Goal: Information Seeking & Learning: Learn about a topic

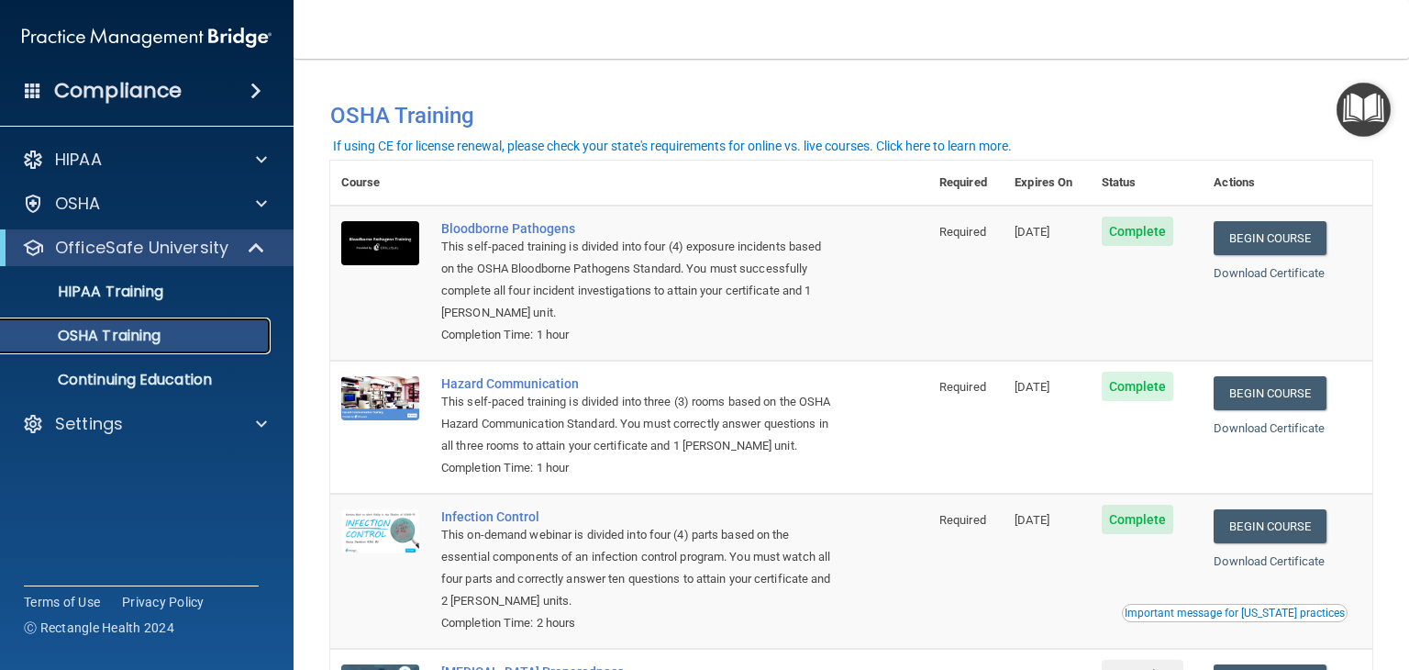
click at [183, 337] on div "OSHA Training" at bounding box center [137, 336] width 250 height 18
click at [214, 34] on img at bounding box center [146, 37] width 249 height 37
click at [169, 342] on div "OSHA Training" at bounding box center [137, 336] width 250 height 18
click at [156, 291] on p "HIPAA Training" at bounding box center [87, 292] width 151 height 18
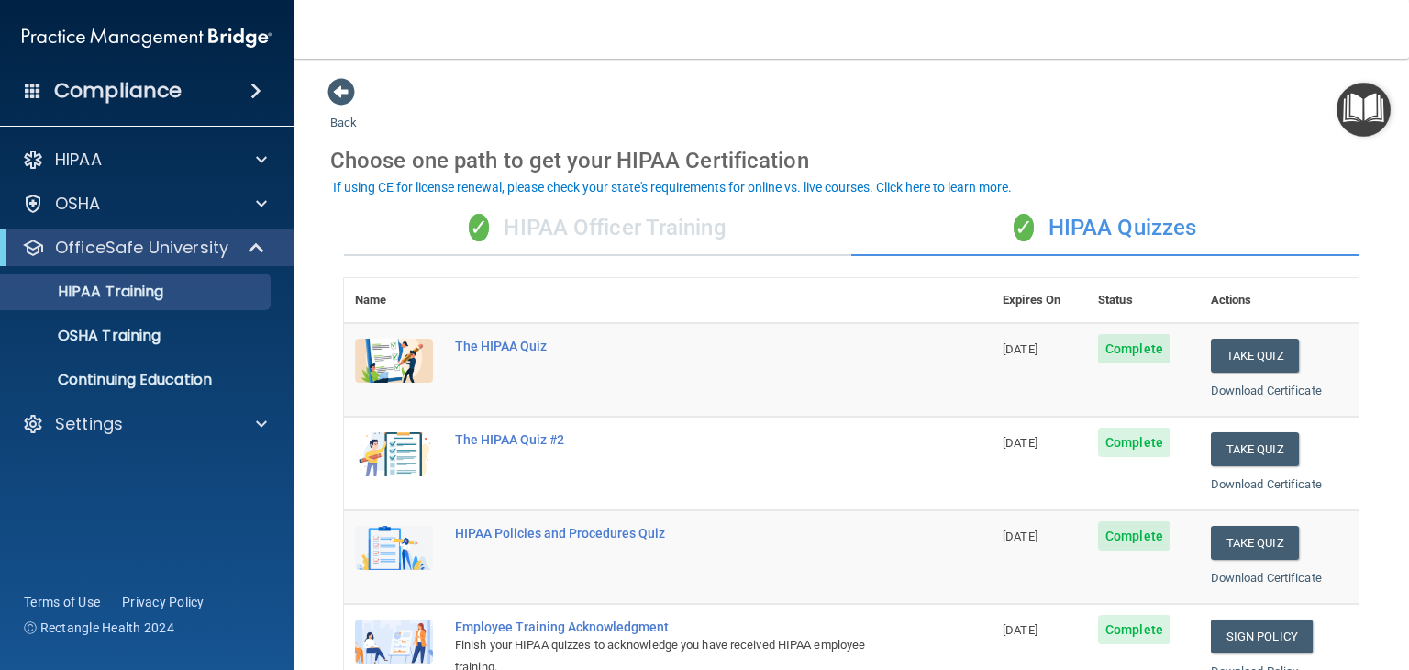
click at [678, 224] on div "✓ HIPAA Officer Training" at bounding box center [597, 228] width 507 height 55
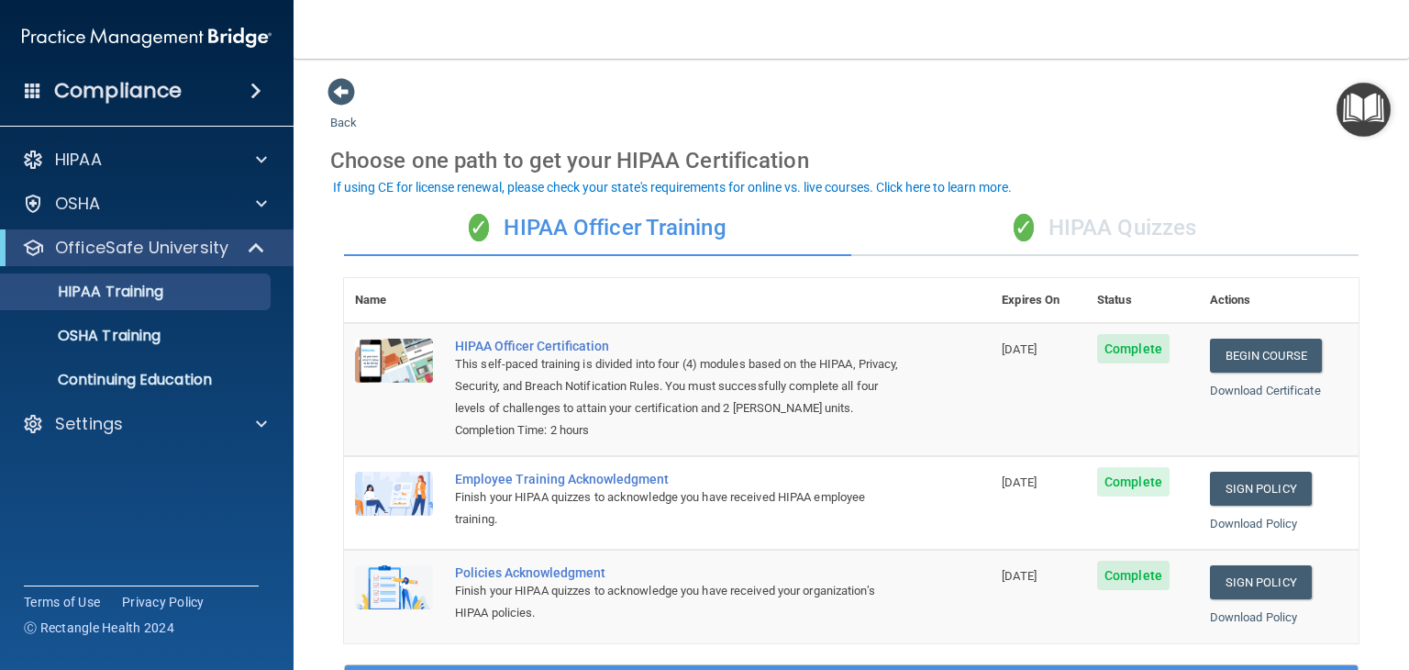
click at [1126, 227] on div "✓ HIPAA Quizzes" at bounding box center [1104, 228] width 507 height 55
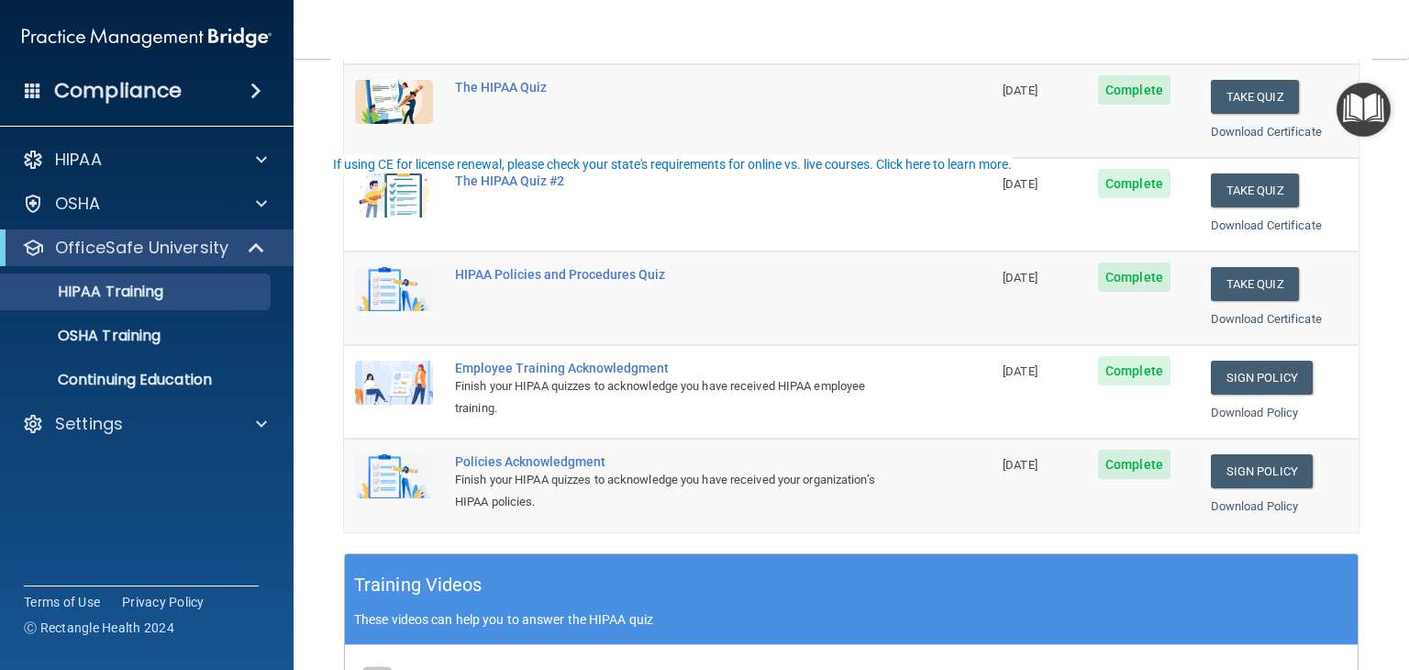
scroll to position [642, 0]
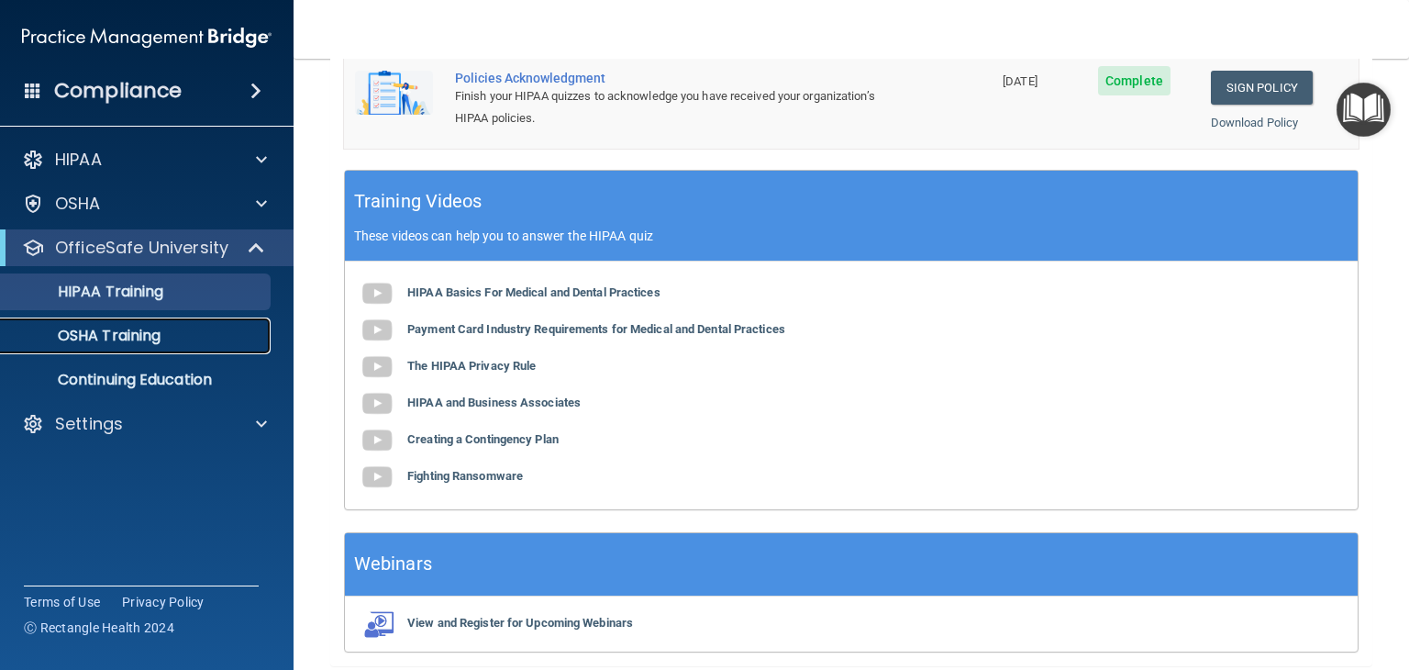
click at [140, 333] on p "OSHA Training" at bounding box center [86, 336] width 149 height 18
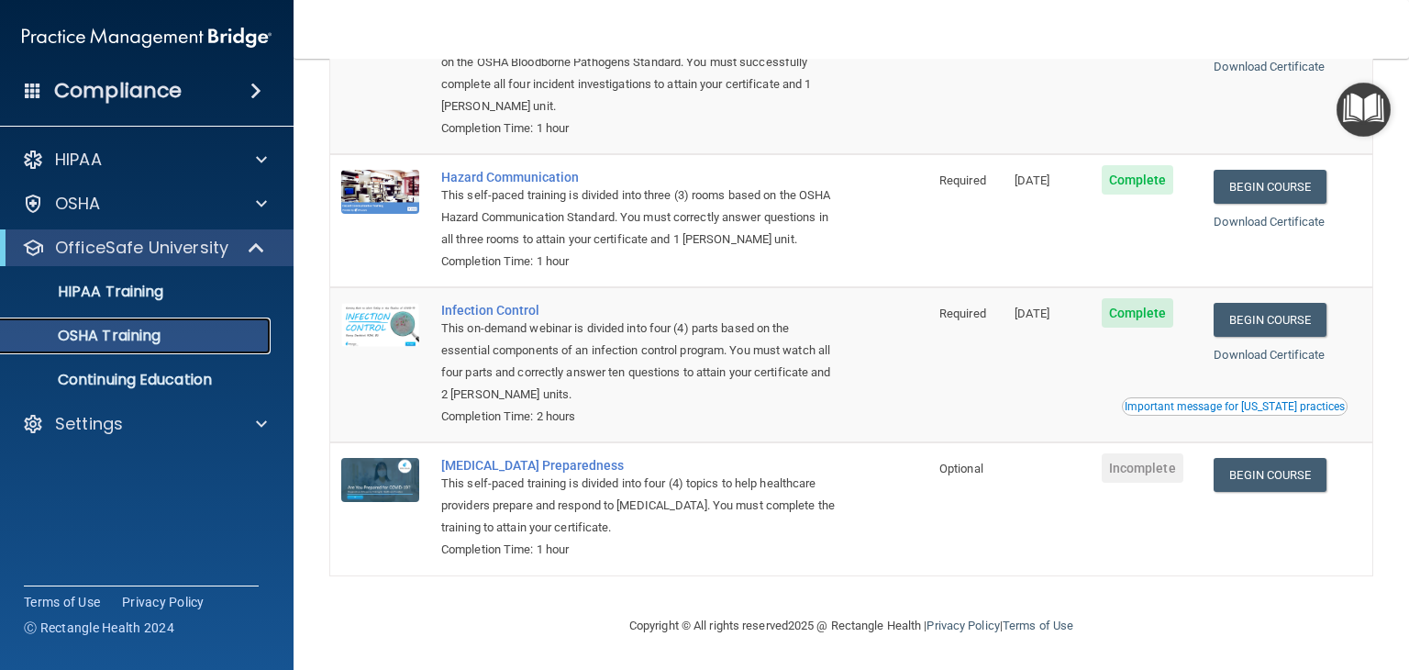
scroll to position [48, 0]
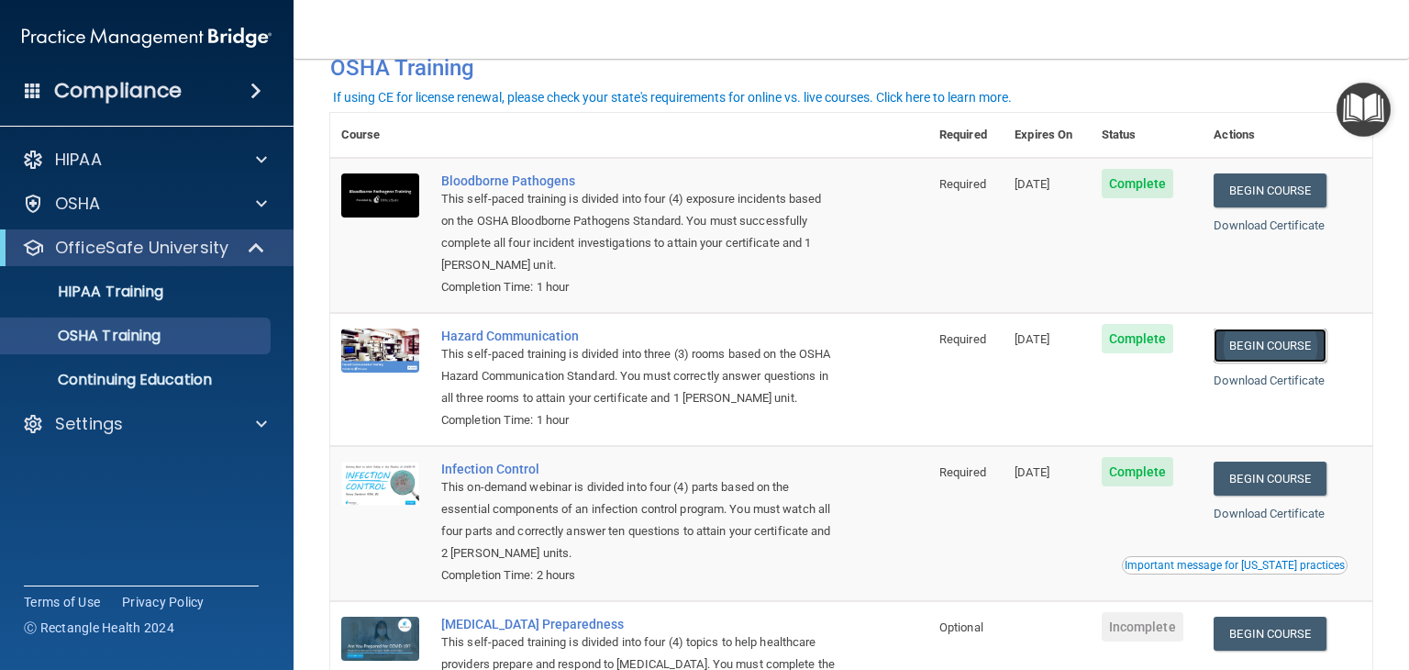
click at [1262, 346] on link "Begin Course" at bounding box center [1270, 345] width 112 height 34
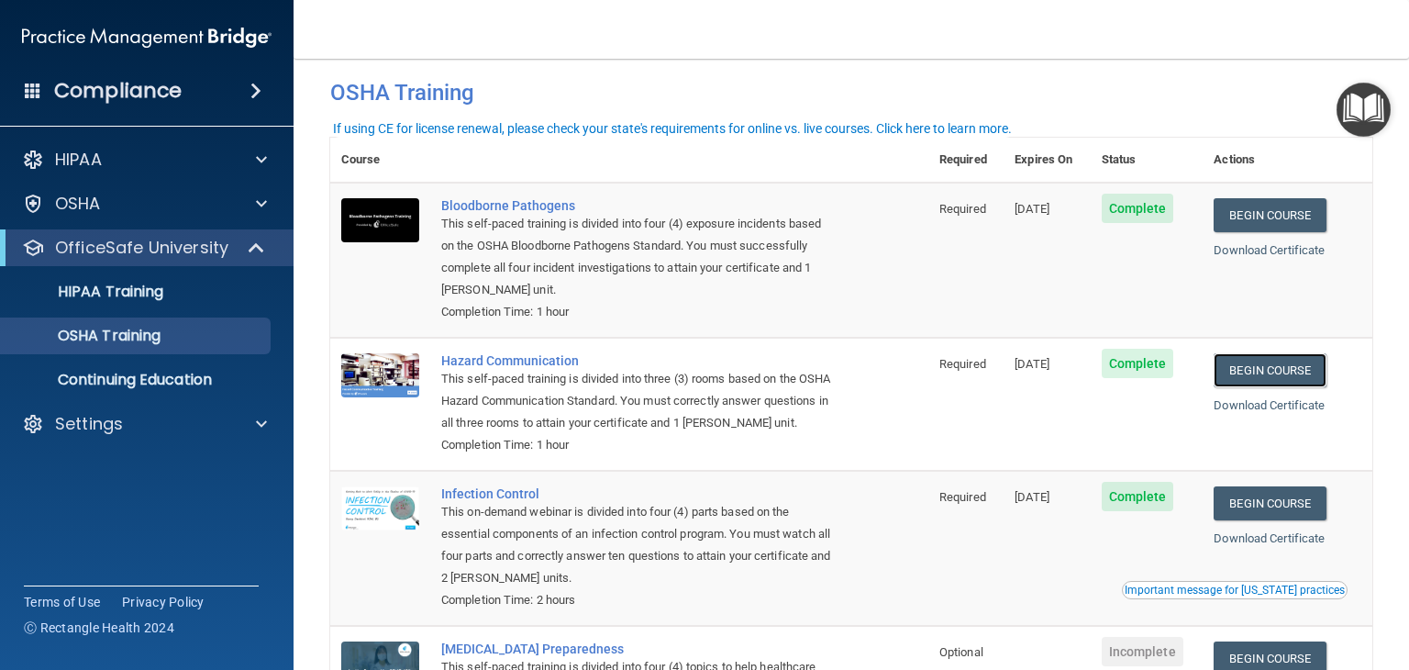
scroll to position [0, 0]
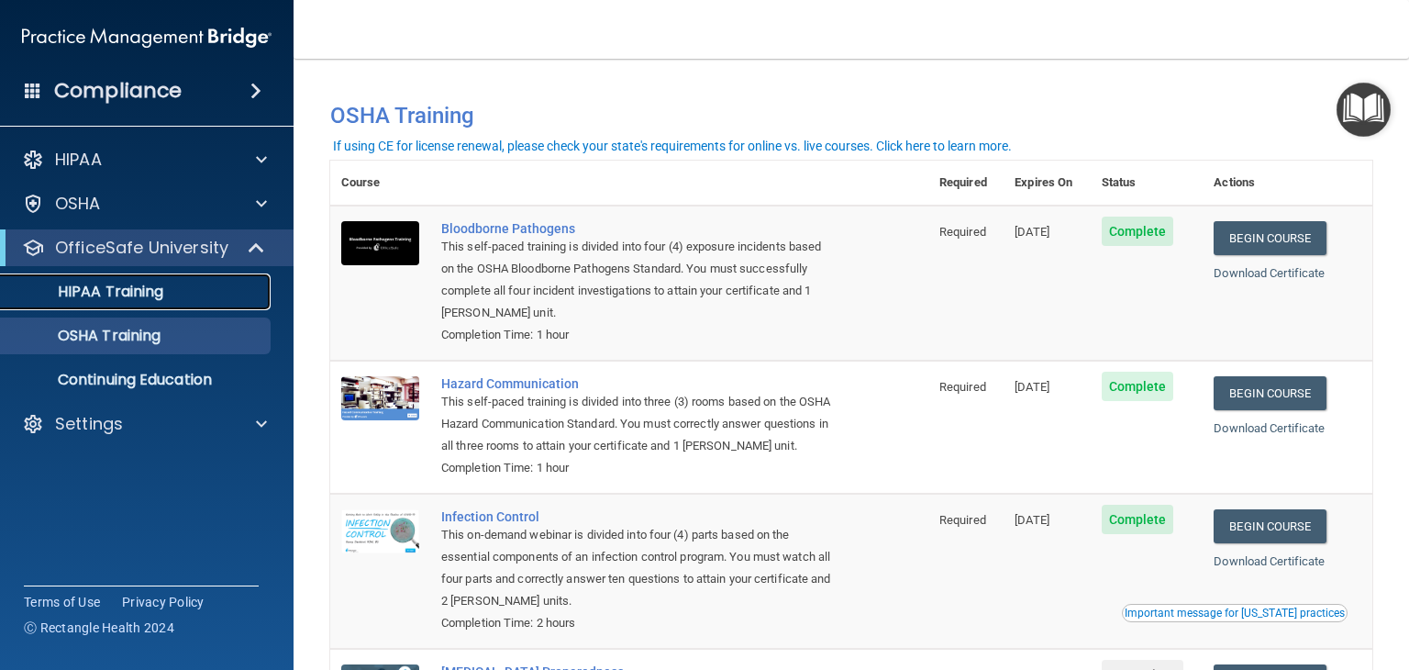
click at [120, 279] on link "HIPAA Training" at bounding box center [126, 291] width 289 height 37
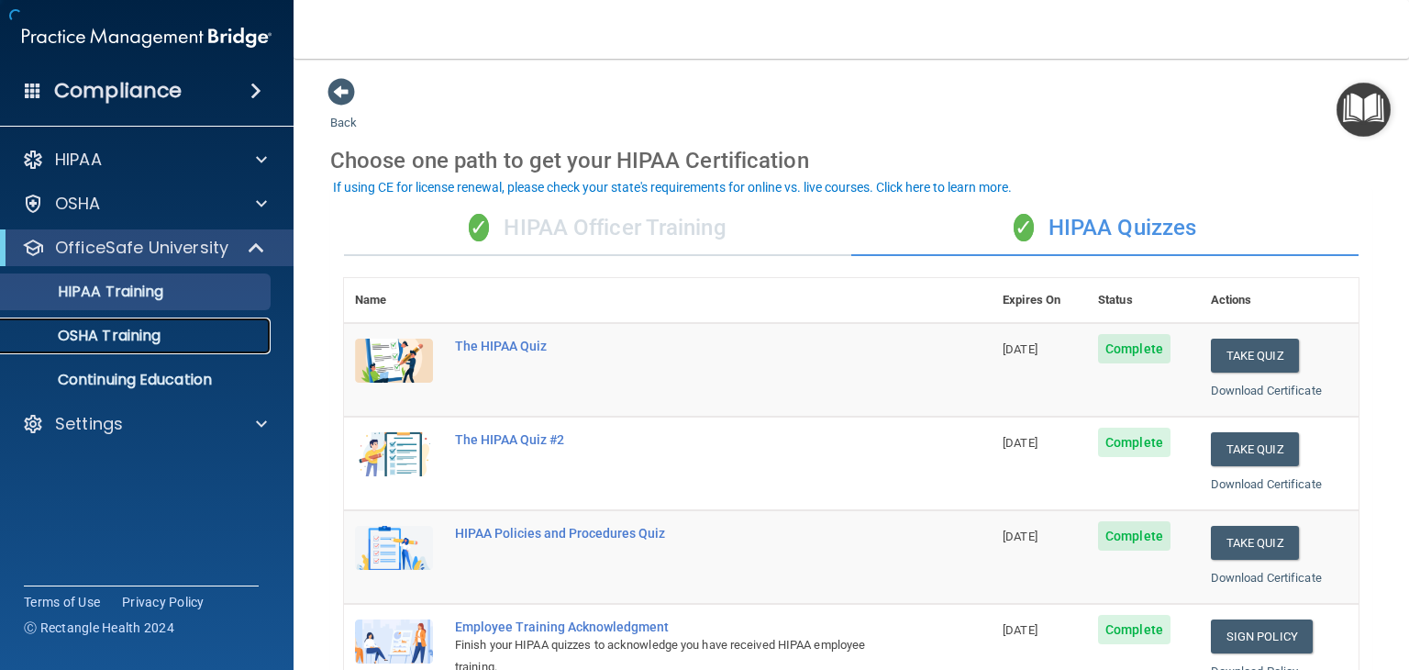
click at [136, 337] on p "OSHA Training" at bounding box center [86, 336] width 149 height 18
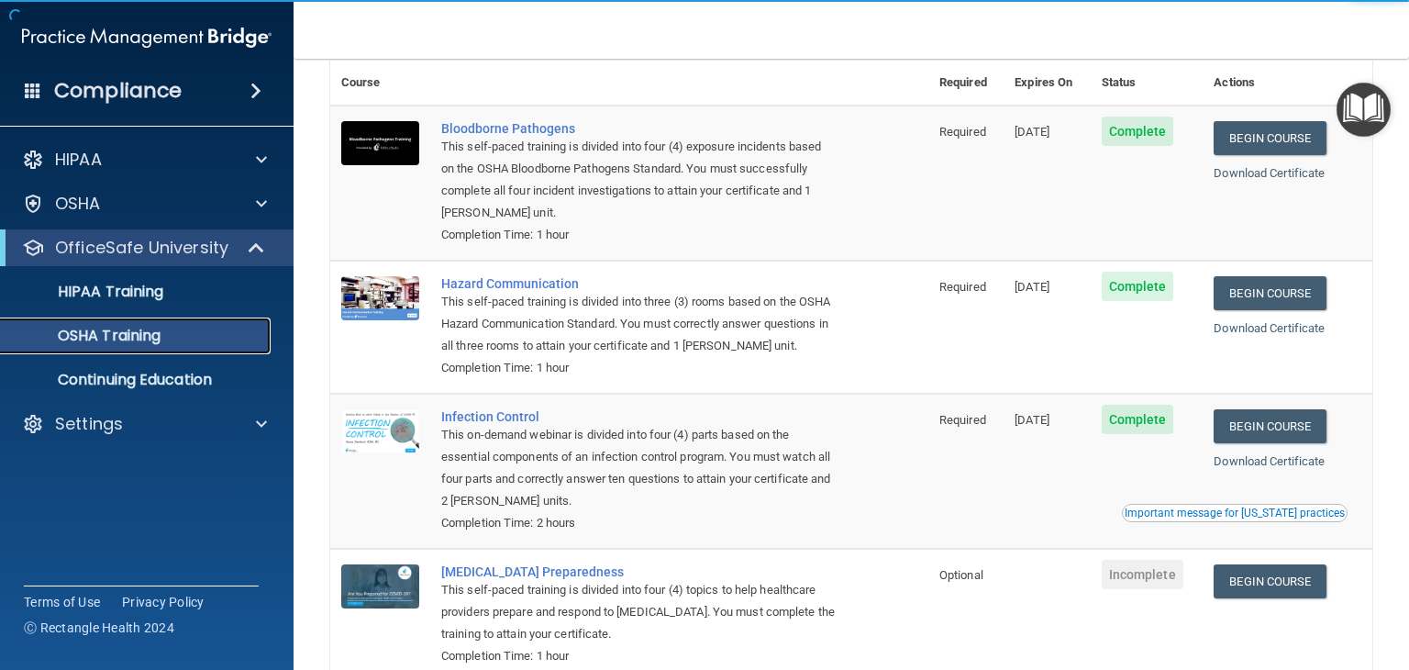
scroll to position [231, 0]
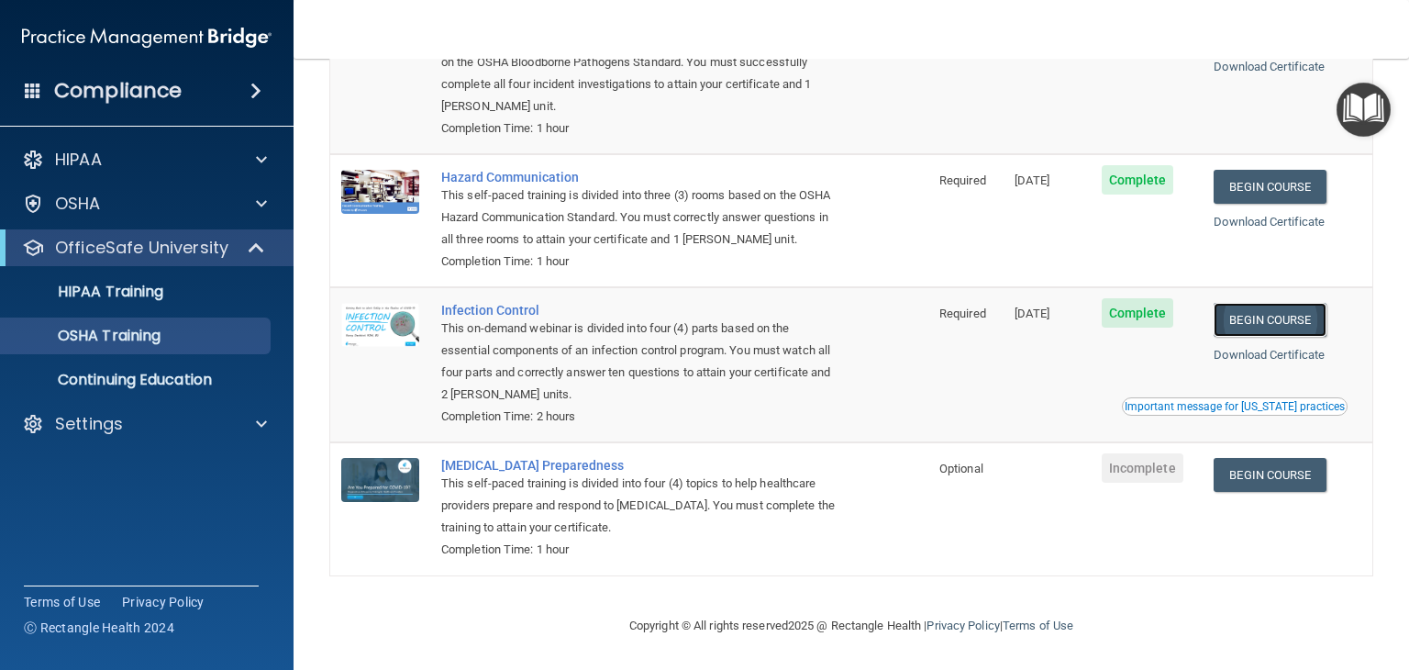
click at [1310, 325] on link "Begin Course" at bounding box center [1270, 320] width 112 height 34
click at [216, 287] on div "HIPAA Training" at bounding box center [137, 292] width 250 height 18
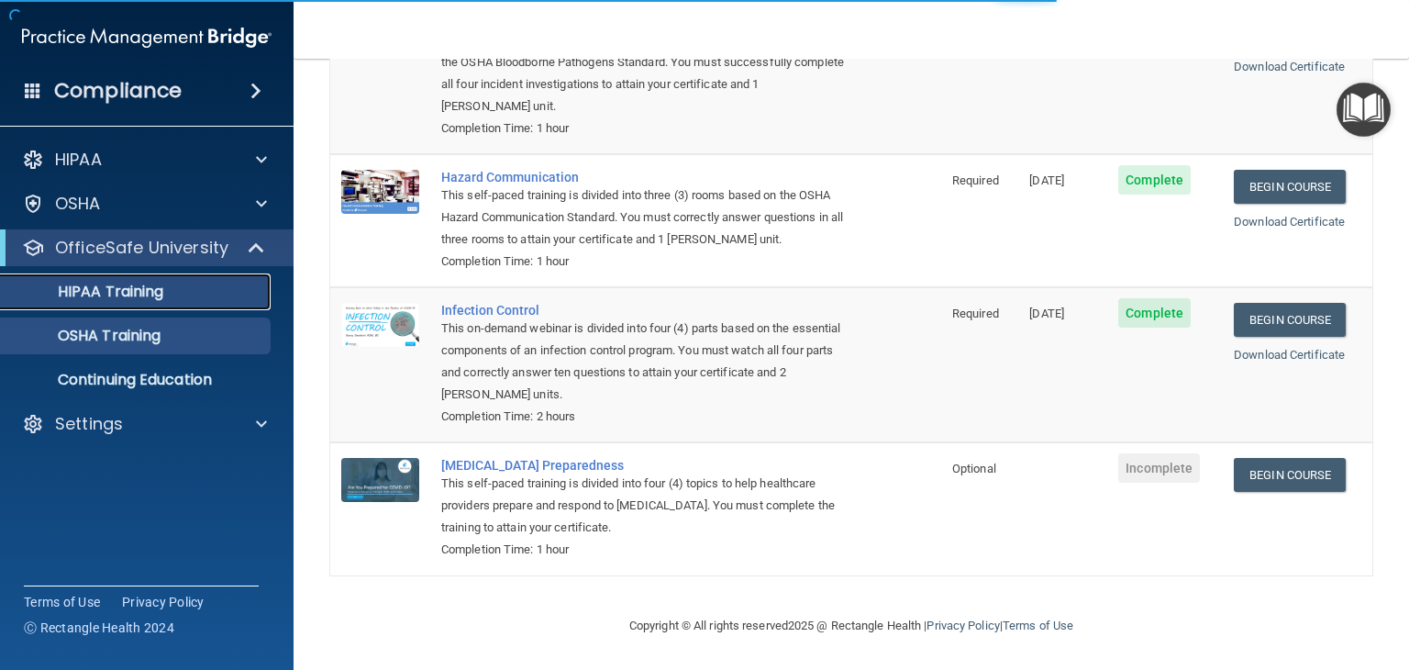
scroll to position [708, 0]
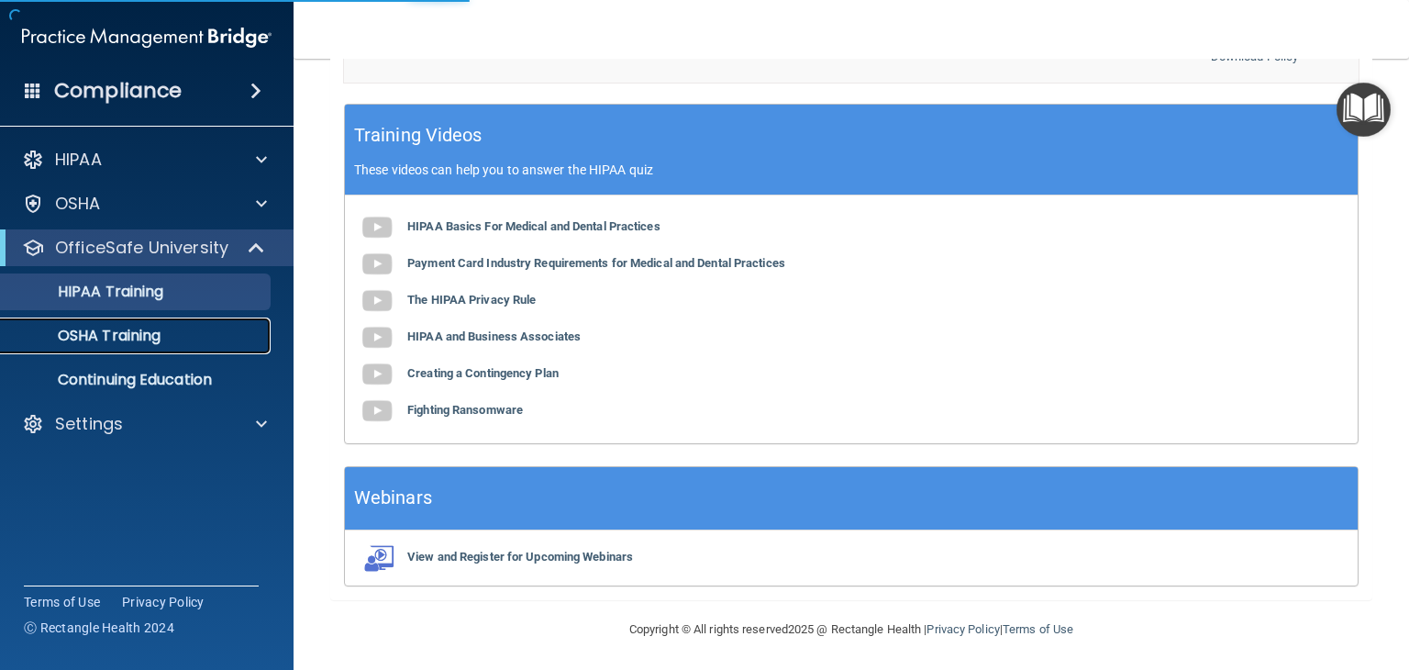
click at [202, 336] on div "OSHA Training" at bounding box center [137, 336] width 250 height 18
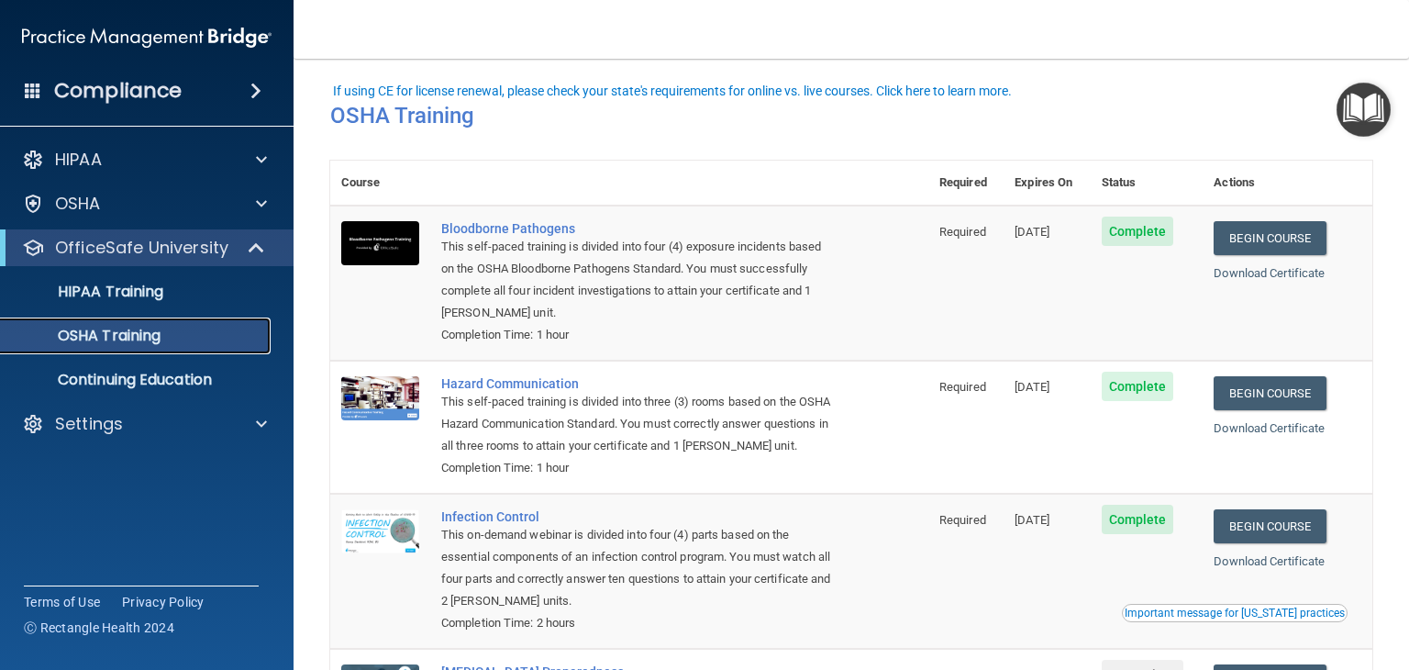
scroll to position [231, 0]
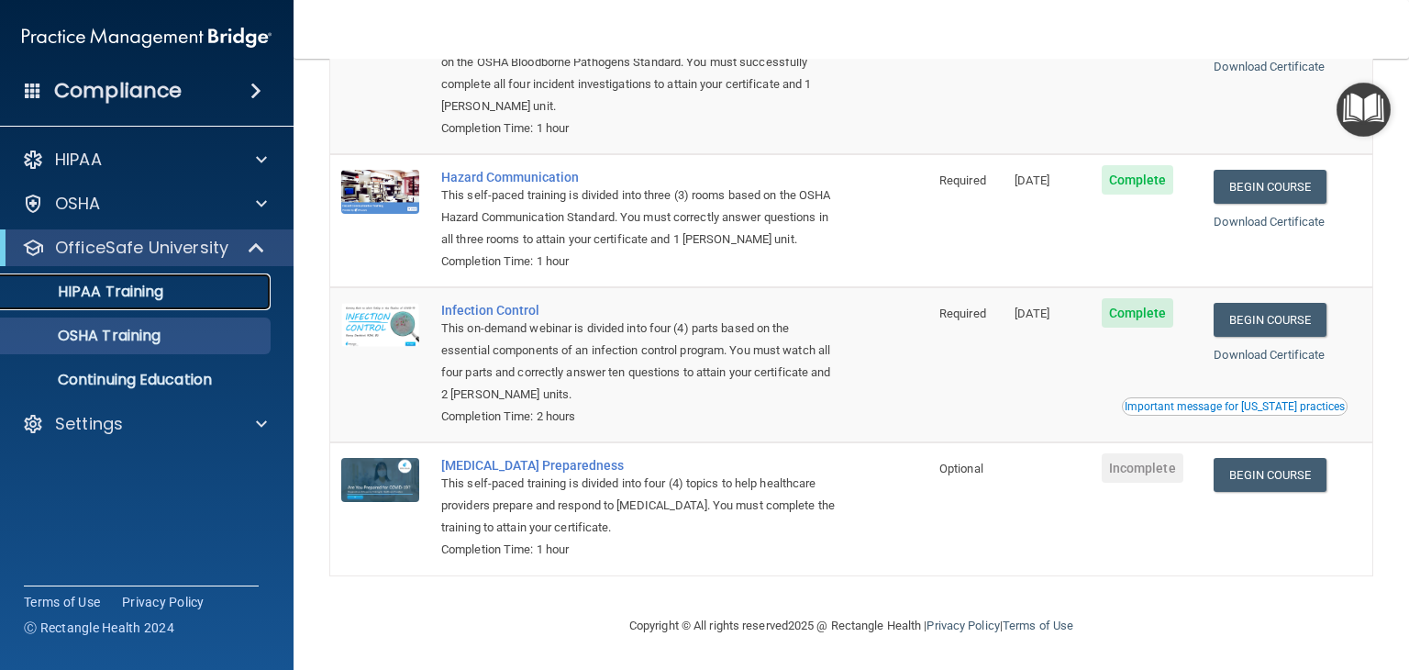
click at [175, 289] on div "HIPAA Training" at bounding box center [137, 292] width 250 height 18
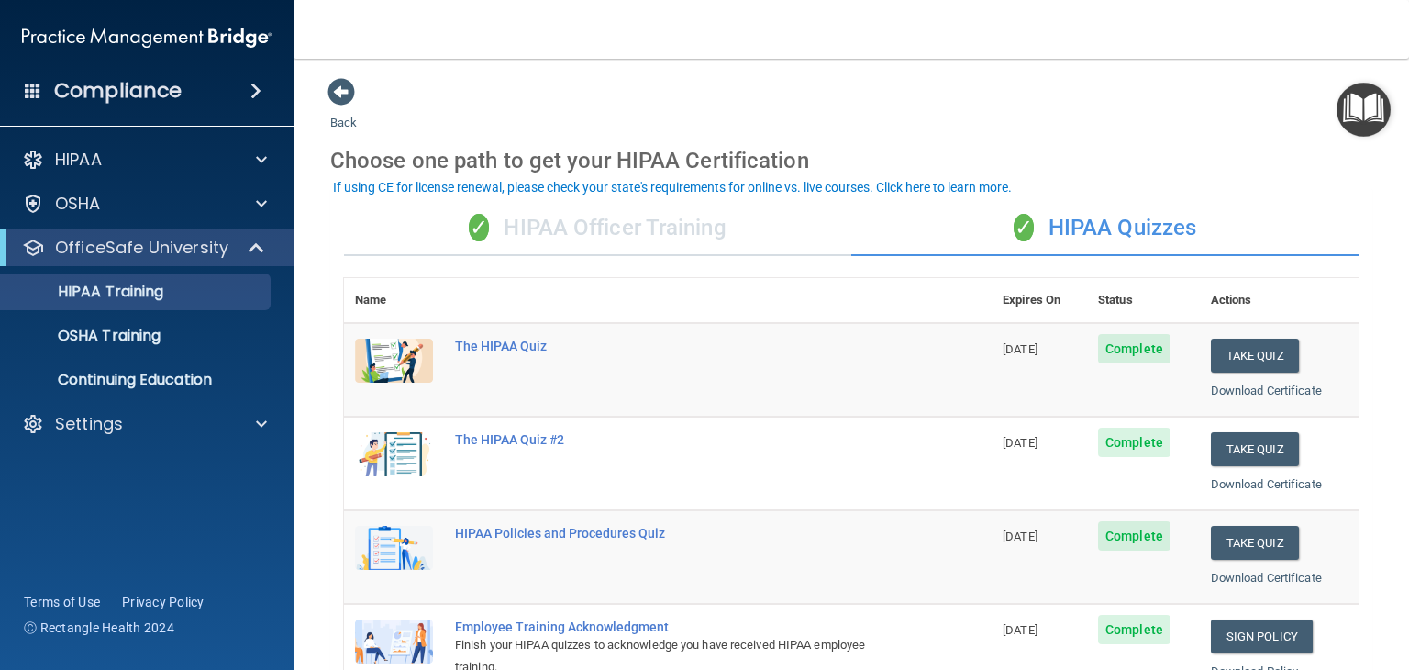
click at [626, 246] on div "✓ HIPAA Officer Training" at bounding box center [597, 228] width 507 height 55
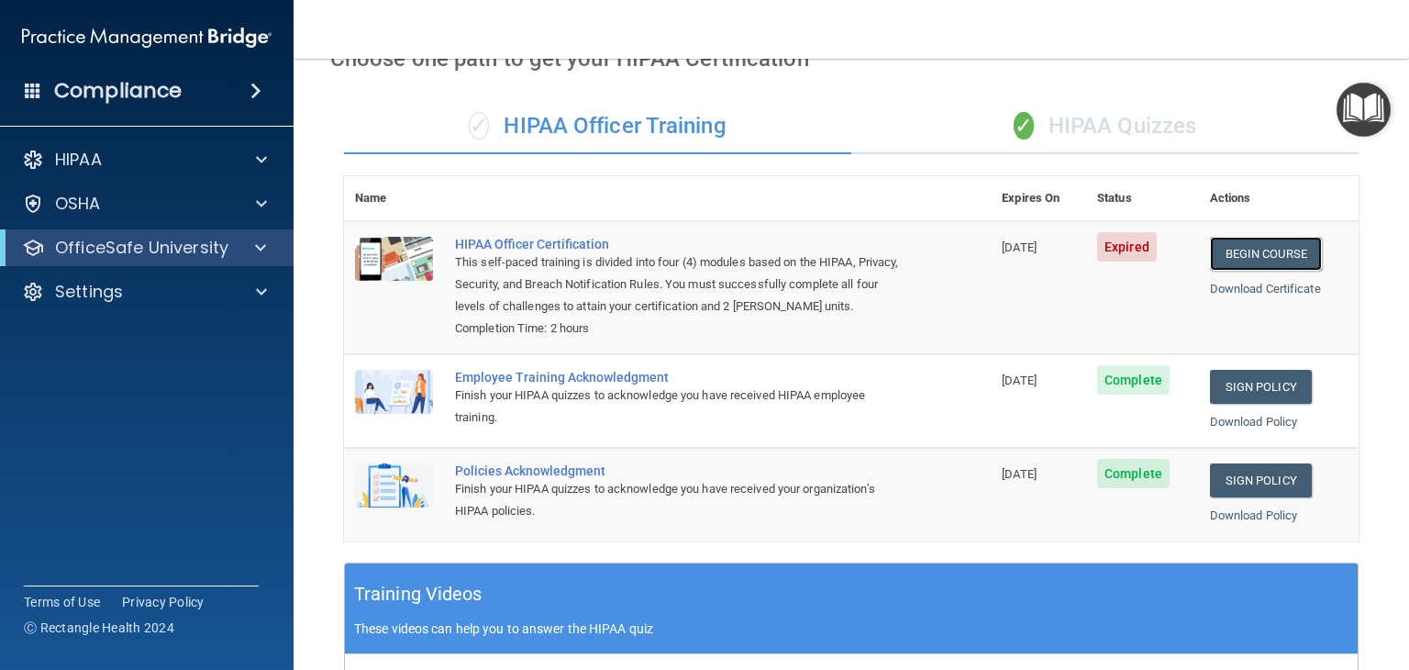
scroll to position [92, 0]
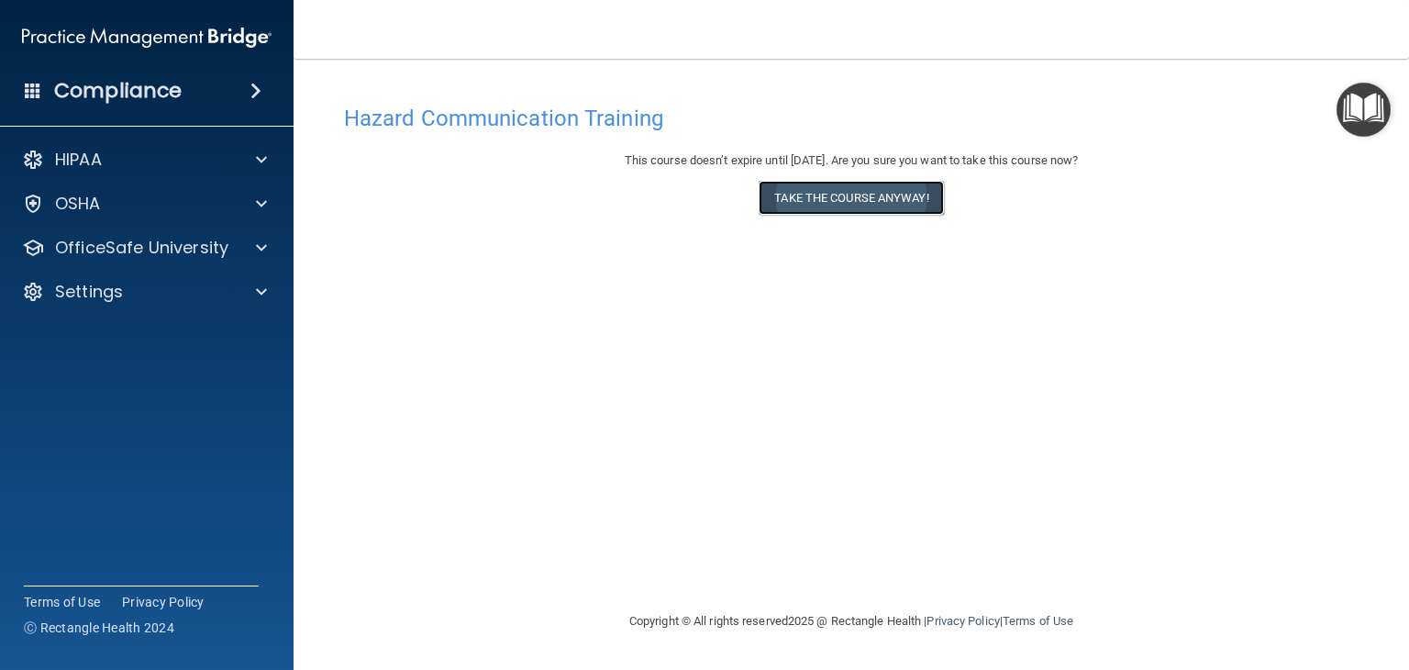
click at [900, 203] on button "Take the course anyway!" at bounding box center [851, 198] width 184 height 34
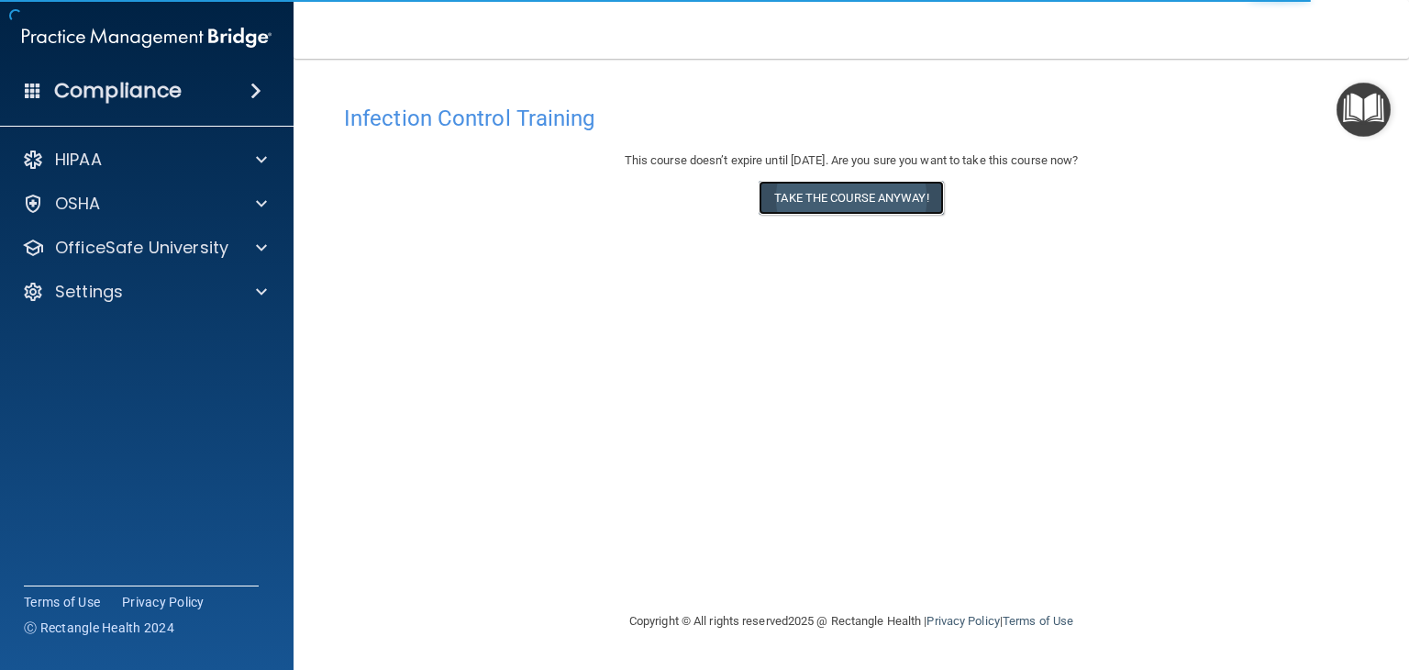
click at [896, 195] on button "Take the course anyway!" at bounding box center [851, 198] width 184 height 34
